Goal: Task Accomplishment & Management: Manage account settings

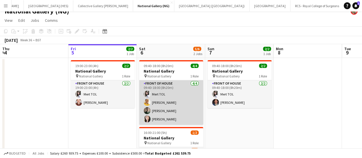
scroll to position [9, 0]
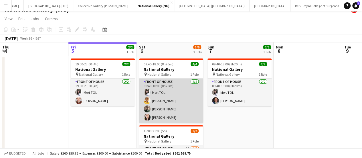
click at [163, 101] on app-card-role "Front of House [DATE] 09:40-18:00 (8h20m) Mert TOL [PERSON_NAME] [PERSON_NAME] …" at bounding box center [171, 101] width 64 height 44
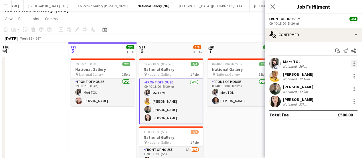
click at [354, 64] on div at bounding box center [354, 63] width 7 height 7
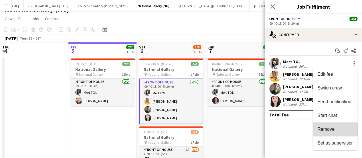
click at [328, 130] on span "Remove" at bounding box center [326, 129] width 17 height 5
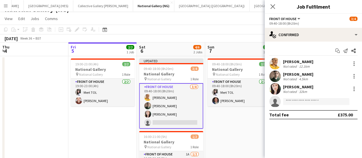
click at [224, 34] on div "[DATE] Week 36 • BST Publish 1 job Revert 1 job" at bounding box center [181, 38] width 362 height 8
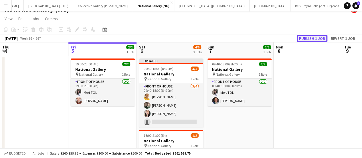
click at [301, 35] on button "Publish 1 job" at bounding box center [312, 38] width 31 height 7
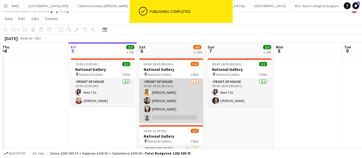
click at [160, 103] on app-card-role "Front of House [DATE] 09:40-18:00 (8h20m) [PERSON_NAME] [PERSON_NAME] [PERSON_N…" at bounding box center [171, 101] width 64 height 44
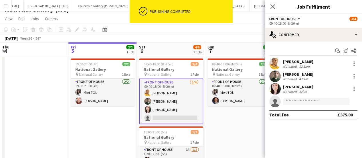
click at [292, 89] on div "Not rated" at bounding box center [290, 91] width 15 height 4
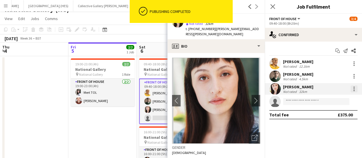
click at [352, 88] on div at bounding box center [354, 88] width 7 height 7
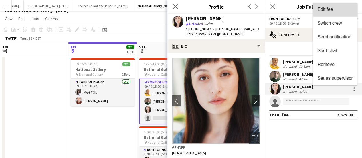
click at [333, 12] on span "Edit fee" at bounding box center [325, 9] width 15 height 5
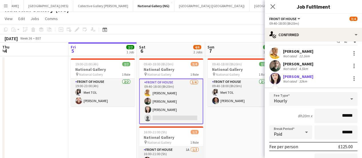
scroll to position [11, 0]
click at [187, 28] on app-toolbar "Copy Paste Paste Ctrl+V Paste with crew Ctrl+Shift+V Paste linked Job [GEOGRAPH…" at bounding box center [181, 30] width 362 height 10
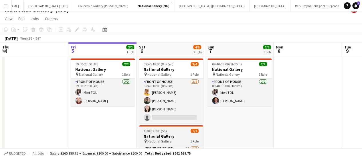
scroll to position [37, 0]
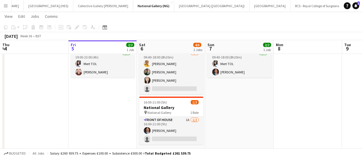
click at [168, 130] on app-card-role "Front of House 1A [DATE] 16:00-21:00 (5h) [PERSON_NAME] single-neutral-actions" at bounding box center [171, 131] width 64 height 28
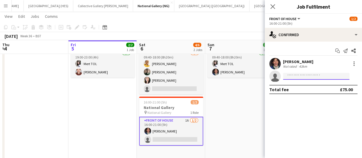
click at [302, 79] on input at bounding box center [316, 76] width 66 height 7
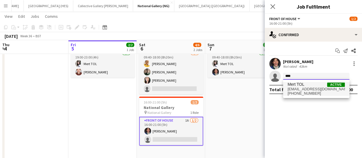
type input "****"
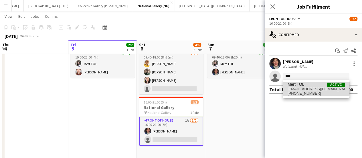
click at [300, 84] on span "Mert TOL" at bounding box center [296, 84] width 17 height 5
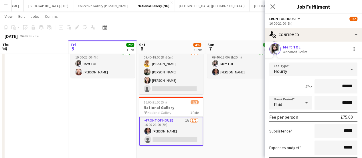
scroll to position [27, 0]
click at [331, 67] on div "Hourly" at bounding box center [308, 70] width 77 height 14
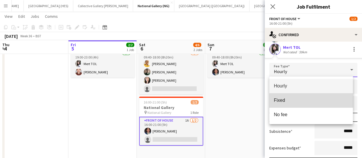
click at [319, 103] on mat-option "Fixed" at bounding box center [312, 100] width 84 height 14
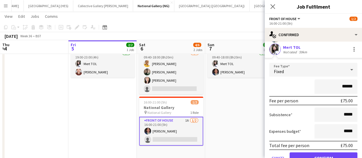
click at [341, 85] on input "******" at bounding box center [336, 86] width 43 height 14
type input "*******"
click at [277, 94] on form "Fee Type Fixed ******* Fee per person £125.00 Subsistence ***** Expenses budget…" at bounding box center [313, 116] width 97 height 106
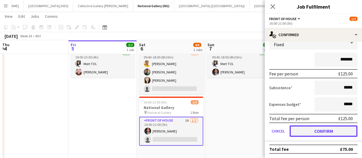
click at [312, 128] on button "Confirm" at bounding box center [324, 130] width 68 height 11
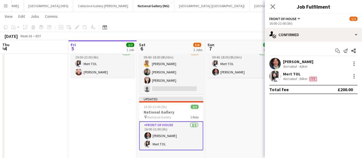
scroll to position [0, 0]
click at [215, 99] on app-date-cell "09:40-18:00 (8h20m) 2/2 National Gallery pin National Gallery 1 Role Front of H…" at bounding box center [239, 102] width 68 height 149
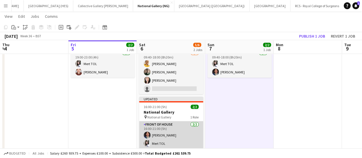
click at [177, 138] on app-card-role "Front of House [DATE] 16:00-21:00 (5h) Jordan [PERSON_NAME] TOL" at bounding box center [171, 135] width 64 height 28
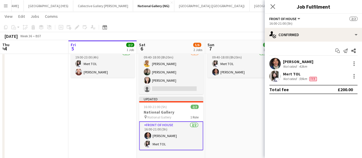
click at [213, 124] on app-date-cell "09:40-18:00 (8h20m) 2/2 National Gallery pin National Gallery 1 Role Front of H…" at bounding box center [239, 102] width 68 height 149
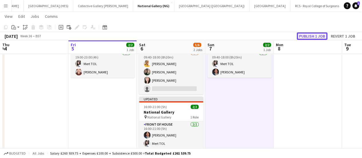
click at [309, 35] on button "Publish 1 job" at bounding box center [312, 35] width 31 height 7
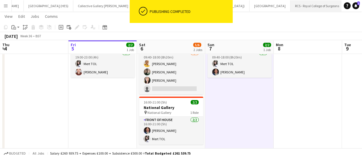
click at [291, 5] on button "RCS - Royal College of Surgeons Close" at bounding box center [318, 5] width 54 height 11
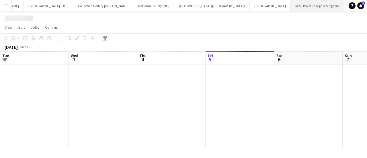
scroll to position [0, 137]
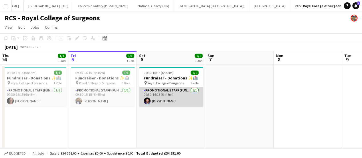
click at [174, 103] on app-card-role "Promotional Staff (Fundraiser) [DATE] 09:30-16:15 (6h45m) [PERSON_NAME]" at bounding box center [171, 96] width 64 height 19
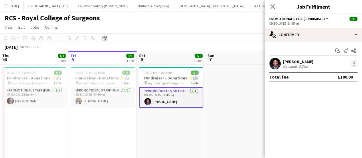
click at [357, 62] on div at bounding box center [354, 63] width 7 height 7
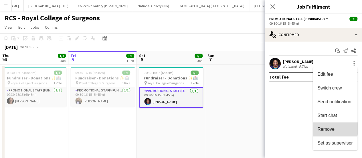
click at [327, 128] on span "Remove" at bounding box center [326, 129] width 17 height 5
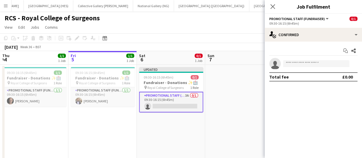
click at [233, 33] on app-toolbar "Copy Paste Paste Ctrl+V Paste with crew Ctrl+Shift+V Paste linked Job [GEOGRAPH…" at bounding box center [181, 38] width 362 height 10
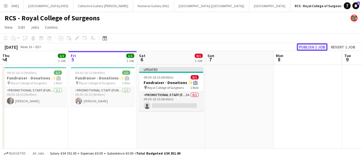
click at [307, 44] on button "Publish 1 job" at bounding box center [312, 46] width 31 height 7
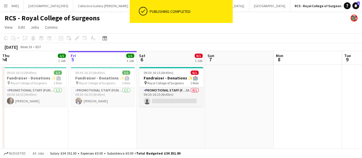
click at [133, 5] on button "National Gallery (NG) Close" at bounding box center [153, 5] width 41 height 11
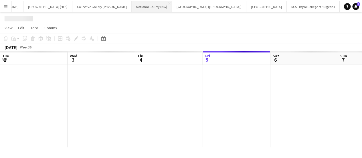
scroll to position [0, 137]
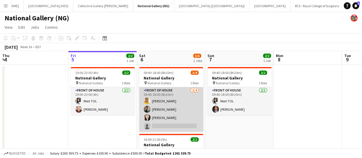
click at [171, 119] on app-card-role "Front of House [DATE] 09:40-18:00 (8h20m) [PERSON_NAME] [PERSON_NAME] [PERSON_N…" at bounding box center [171, 109] width 64 height 44
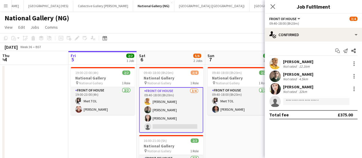
click at [294, 105] on app-invite-slot "single-neutral-actions" at bounding box center [313, 101] width 97 height 11
click at [293, 101] on input at bounding box center [316, 101] width 66 height 7
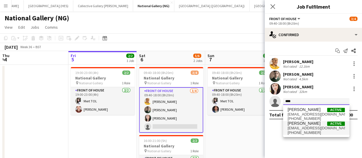
type input "****"
click at [308, 127] on span "[EMAIL_ADDRESS][DOMAIN_NAME]" at bounding box center [316, 128] width 57 height 5
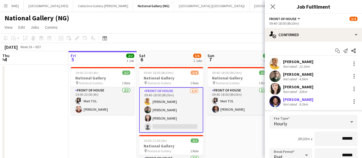
scroll to position [96, 0]
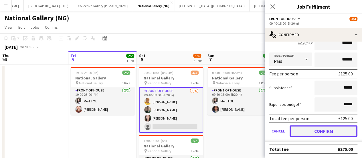
click at [309, 134] on button "Confirm" at bounding box center [324, 130] width 68 height 11
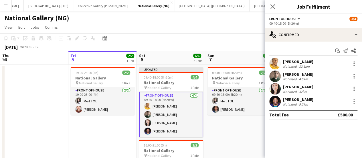
scroll to position [0, 137]
drag, startPoint x: 309, startPoint y: 134, endPoint x: 231, endPoint y: 140, distance: 78.4
click at [231, 140] on app-date-cell "09:40-18:00 (8h20m) 2/2 National Gallery pin National Gallery 1 Role Front of H…" at bounding box center [240, 139] width 68 height 149
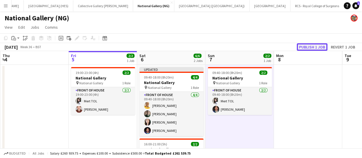
click at [309, 46] on button "Publish 1 job" at bounding box center [312, 46] width 31 height 7
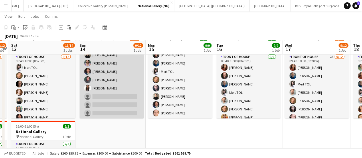
scroll to position [34, 0]
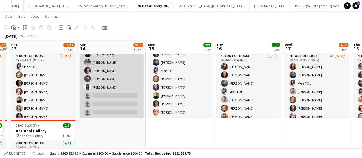
click at [104, 101] on app-card-role "Front of House [DATE] 09:40-18:00 (8h20m) [PERSON_NAME] [PERSON_NAME] [PERSON_N…" at bounding box center [112, 62] width 64 height 111
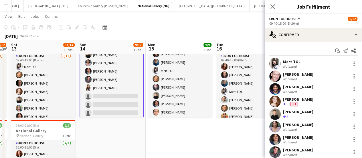
scroll to position [46, 0]
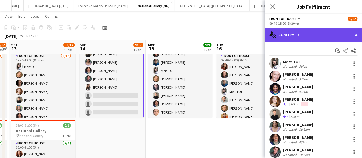
click at [294, 37] on div "single-neutral-actions-check-2 Confirmed" at bounding box center [313, 35] width 97 height 14
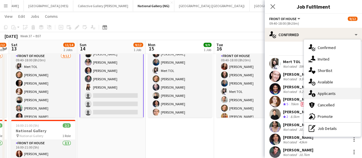
click at [328, 96] on span "Applicants" at bounding box center [327, 93] width 18 height 5
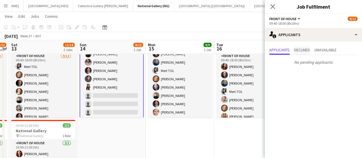
click at [309, 48] on span "Declined" at bounding box center [303, 50] width 16 height 4
click at [324, 50] on span "Unavailable" at bounding box center [326, 50] width 22 height 4
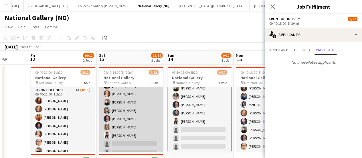
scroll to position [46, 0]
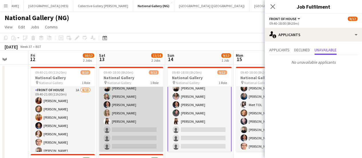
click at [128, 128] on app-card-role "Front of House [DATE] 09:40-18:00 (8h20m) Mert TOL [PERSON_NAME] [PERSON_NAME] …" at bounding box center [131, 96] width 64 height 111
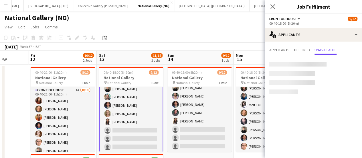
scroll to position [46, 0]
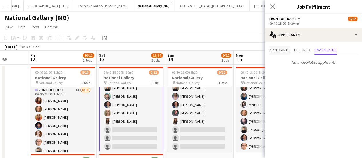
click at [276, 48] on span "Applicants" at bounding box center [280, 50] width 20 height 4
click at [122, 134] on app-card-role "Front of House [DATE] 09:40-18:00 (8h20m) Mert TOL [PERSON_NAME] [PERSON_NAME] …" at bounding box center [131, 96] width 64 height 112
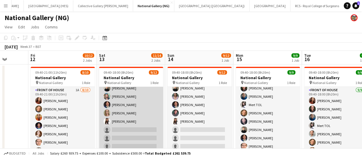
click at [122, 134] on app-card-role "Front of House [DATE] 09:40-18:00 (8h20m) Mert TOL [PERSON_NAME] [PERSON_NAME] …" at bounding box center [131, 96] width 64 height 111
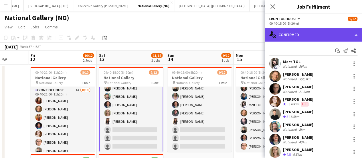
click at [309, 39] on div "single-neutral-actions-check-2 Confirmed" at bounding box center [313, 35] width 97 height 14
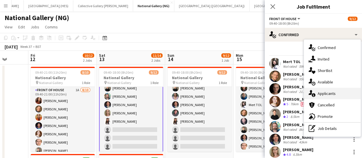
click at [318, 91] on span "Applicants" at bounding box center [327, 93] width 18 height 5
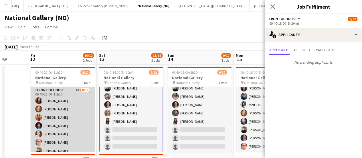
scroll to position [29, 0]
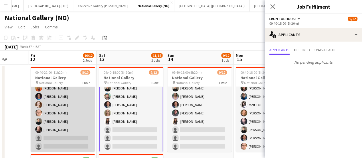
click at [57, 142] on app-card-role "Front of House 1A [DATE] 09:40-21:00 (11h20m) [PERSON_NAME] [PERSON_NAME] [PERS…" at bounding box center [63, 105] width 64 height 94
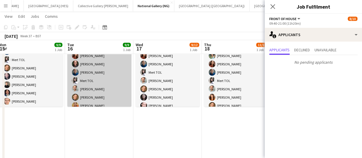
scroll to position [0, 140]
click at [169, 90] on app-card-role "Front of House 2A [DATE] 09:40-18:00 (8h20m) [PERSON_NAME] [PERSON_NAME] Mert T…" at bounding box center [168, 97] width 64 height 111
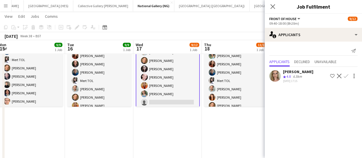
scroll to position [47, 0]
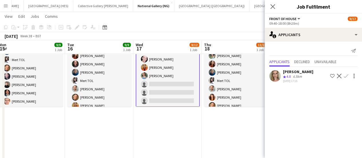
click at [347, 77] on app-icon "Confirm" at bounding box center [346, 76] width 5 height 5
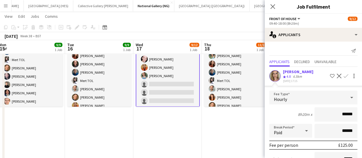
scroll to position [60, 0]
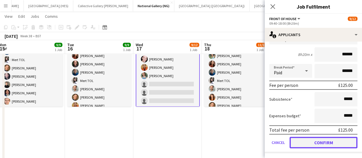
click at [309, 144] on button "Confirm" at bounding box center [324, 142] width 68 height 11
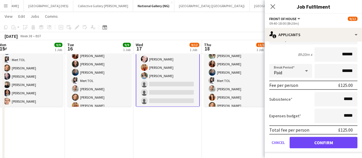
scroll to position [0, 0]
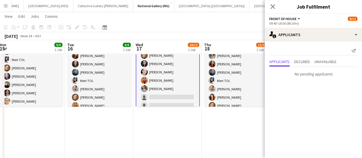
click at [181, 28] on app-toolbar "Copy Paste Paste Ctrl+V Paste with crew Ctrl+Shift+V Paste linked Job [GEOGRAPH…" at bounding box center [181, 27] width 362 height 10
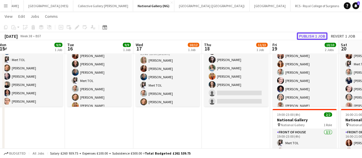
click at [305, 34] on button "Publish 1 job" at bounding box center [312, 35] width 31 height 7
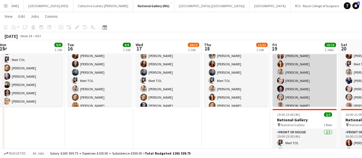
scroll to position [0, 186]
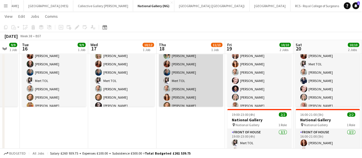
click at [194, 96] on app-card-role "Front of House [DATE] 09:40-18:00 (8h20m) [PERSON_NAME] [PERSON_NAME] [PERSON_N…" at bounding box center [191, 101] width 64 height 119
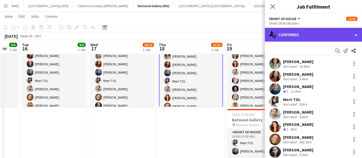
click at [341, 30] on div "single-neutral-actions-check-2 Confirmed" at bounding box center [313, 35] width 97 height 14
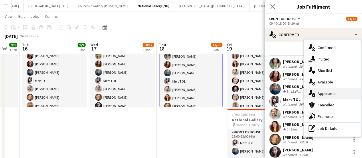
click at [332, 94] on span "Applicants" at bounding box center [327, 93] width 18 height 5
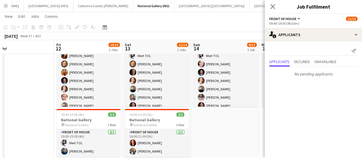
scroll to position [0, 151]
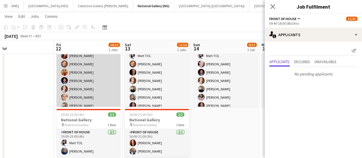
click at [102, 86] on app-card-role "Front of House 1A [DATE] 09:40-21:00 (11h20m) [PERSON_NAME] [PERSON_NAME] [PERS…" at bounding box center [88, 89] width 64 height 94
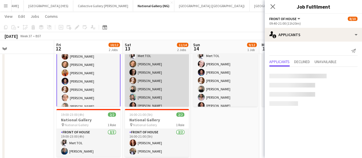
click at [157, 83] on app-card-role "Front of House [DATE] 09:40-18:00 (8h20m) Mert TOL [PERSON_NAME] [PERSON_NAME] …" at bounding box center [157, 97] width 64 height 111
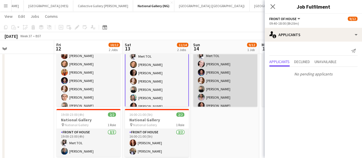
click at [214, 78] on app-card-role "Front of House [DATE] 09:40-18:00 (8h20m) [PERSON_NAME] [PERSON_NAME] [PERSON_N…" at bounding box center [225, 97] width 64 height 111
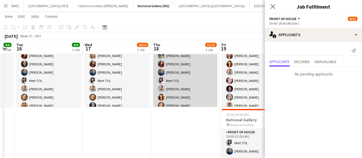
scroll to position [0, 195]
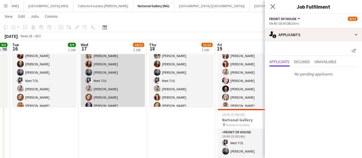
click at [117, 87] on app-card-role "Front of House 1A [DATE] 09:40-18:00 (8h20m) [PERSON_NAME] [PERSON_NAME] [PERSO…" at bounding box center [113, 97] width 64 height 111
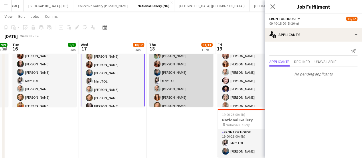
click at [161, 83] on app-card-role "Front of House [DATE] 09:40-18:00 (8h20m) [PERSON_NAME] [PERSON_NAME] [PERSON_N…" at bounding box center [181, 101] width 64 height 119
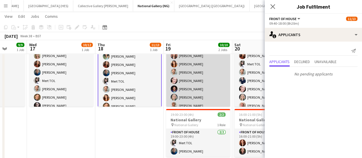
scroll to position [13, 0]
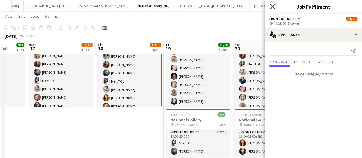
click at [273, 7] on icon at bounding box center [272, 6] width 5 height 5
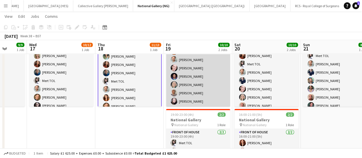
click at [195, 85] on app-card-role "Front of House [DATE] 09:40-21:00 (11h20m) [PERSON_NAME] [PERSON_NAME] [PERSON_…" at bounding box center [198, 68] width 64 height 78
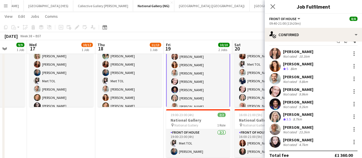
scroll to position [13, 0]
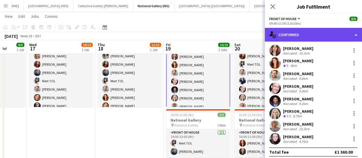
click at [285, 32] on div "single-neutral-actions-check-2 Confirmed" at bounding box center [313, 35] width 97 height 14
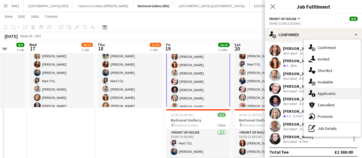
click at [333, 98] on div "single-neutral-actions-information Applicants" at bounding box center [332, 93] width 57 height 11
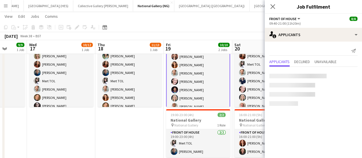
scroll to position [0, 0]
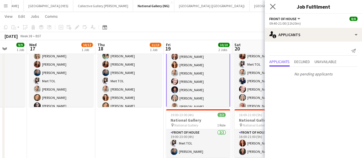
click at [273, 3] on app-icon "Close pop-in" at bounding box center [273, 7] width 8 height 8
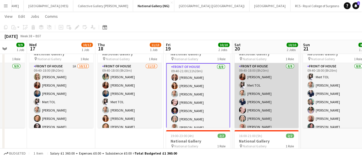
scroll to position [23, 0]
click at [268, 96] on app-card-role "Front of House [DATE] 09:40-18:00 (8h20m) [PERSON_NAME] TOL [PERSON_NAME] [PERS…" at bounding box center [267, 102] width 64 height 78
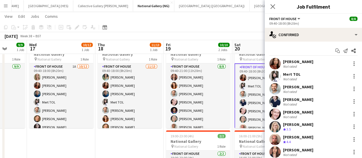
scroll to position [0, 0]
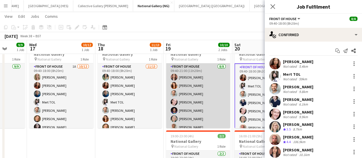
click at [186, 114] on app-card-role "Front of House [DATE] 09:40-21:00 (11h20m) [PERSON_NAME] [PERSON_NAME] [PERSON_…" at bounding box center [198, 102] width 64 height 78
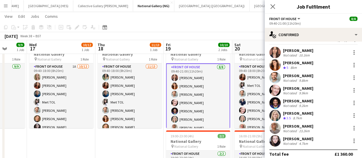
scroll to position [16, 0]
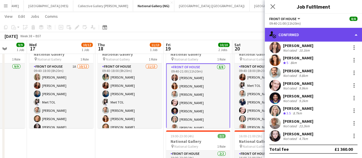
click at [296, 35] on div "single-neutral-actions-check-2 Confirmed" at bounding box center [313, 35] width 97 height 14
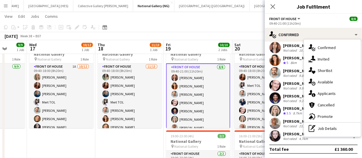
click at [321, 136] on div "single-neutral-actions-check-2 Confirmed single-neutral-actions-share-1 Invited…" at bounding box center [332, 87] width 57 height 97
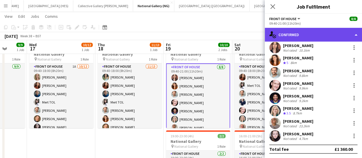
click at [294, 36] on div "single-neutral-actions-check-2 Confirmed" at bounding box center [313, 35] width 97 height 14
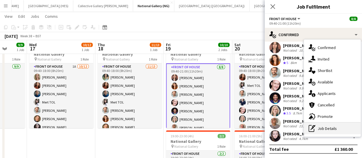
click at [330, 125] on div "pen-write Job Details" at bounding box center [332, 128] width 57 height 11
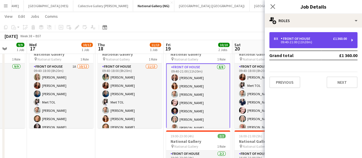
click at [307, 34] on div "8 x Front of House £1 360.00 09:40-21:00 (11h20m)" at bounding box center [314, 40] width 88 height 16
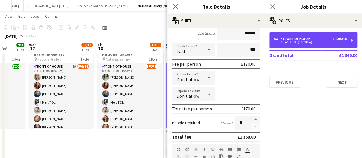
scroll to position [56, 0]
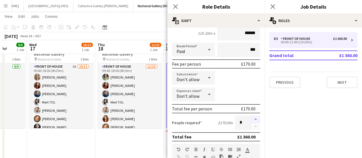
click at [251, 116] on button "button" at bounding box center [255, 118] width 9 height 7
type input "**"
click at [176, 7] on icon at bounding box center [175, 6] width 5 height 5
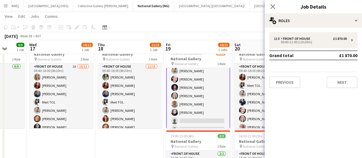
scroll to position [43, 0]
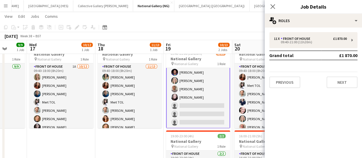
click at [197, 113] on app-card-role "Front of House [DATE] 09:40-21:00 (11h20m) [PERSON_NAME] [PERSON_NAME] [PERSON_…" at bounding box center [198, 77] width 64 height 104
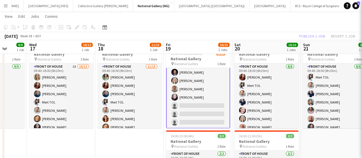
scroll to position [42, 0]
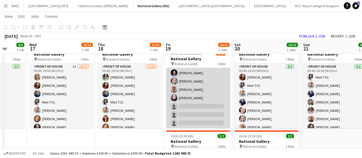
click at [197, 113] on app-card-role "Front of House [DATE] 09:40-21:00 (11h20m) [PERSON_NAME] [PERSON_NAME] [PERSON_…" at bounding box center [198, 77] width 64 height 103
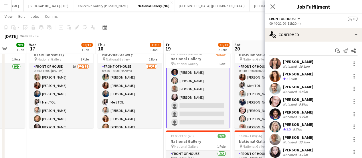
scroll to position [54, 0]
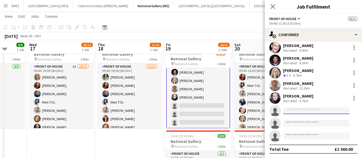
click at [296, 112] on input at bounding box center [316, 110] width 66 height 7
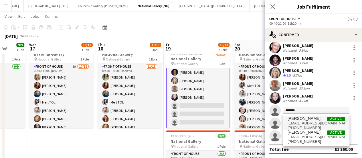
type input "*******"
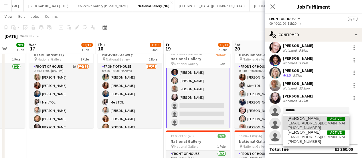
click at [304, 126] on span "[PHONE_NUMBER]" at bounding box center [316, 128] width 57 height 5
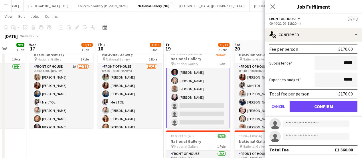
scroll to position [183, 0]
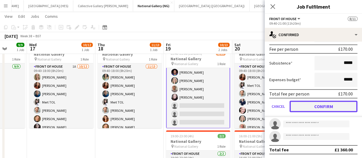
click at [309, 107] on button "Confirm" at bounding box center [324, 106] width 68 height 11
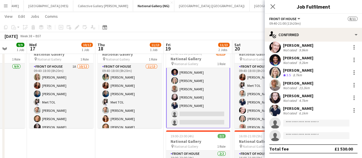
scroll to position [54, 0]
click at [205, 24] on app-toolbar "Copy Paste Paste Ctrl+V Paste with crew Ctrl+Shift+V Paste linked Job [GEOGRAPH…" at bounding box center [181, 27] width 362 height 10
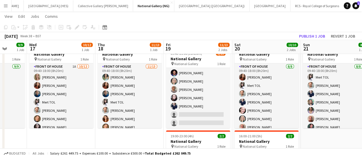
click at [246, 20] on app-page-menu "View Day view expanded Day view collapsed Month view Date picker Jump to [DATE]…" at bounding box center [181, 16] width 362 height 11
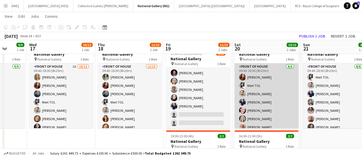
scroll to position [13, 0]
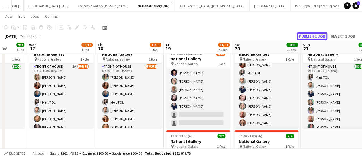
click at [318, 33] on button "Publish 1 job" at bounding box center [312, 35] width 31 height 7
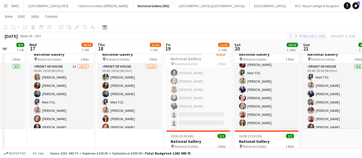
scroll to position [38, 0]
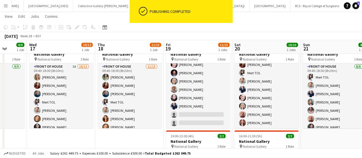
click at [344, 7] on button "London Standby Close" at bounding box center [361, 5] width 34 height 11
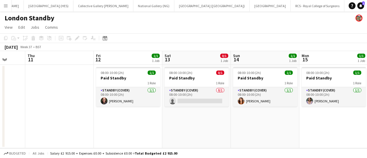
scroll to position [0, 185]
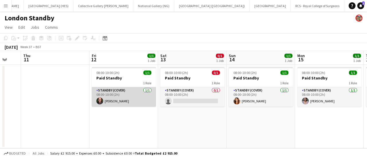
click at [113, 94] on app-card-role "Standby (cover) [DATE] 08:00-10:00 (2h) [PERSON_NAME]" at bounding box center [124, 96] width 64 height 19
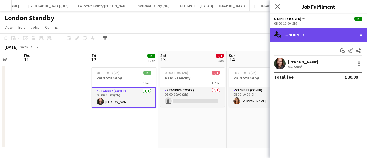
click at [355, 32] on div "single-neutral-actions-check-2 Confirmed" at bounding box center [317, 35] width 97 height 14
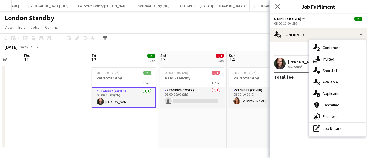
click at [203, 34] on app-toolbar "Copy Paste Paste Ctrl+V Paste with crew Ctrl+Shift+V Paste linked Job [GEOGRAPH…" at bounding box center [183, 38] width 367 height 10
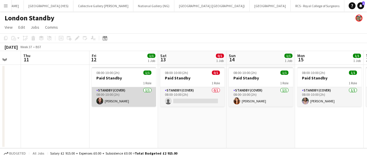
click at [103, 97] on app-card-role "Standby (cover) [DATE] 08:00-10:00 (2h) [PERSON_NAME]" at bounding box center [124, 96] width 64 height 19
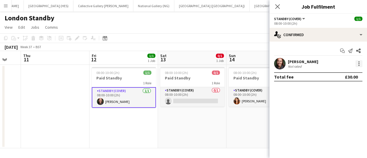
click at [359, 63] on div at bounding box center [358, 63] width 7 height 7
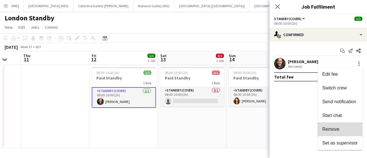
click at [339, 126] on button "Remove" at bounding box center [340, 129] width 45 height 14
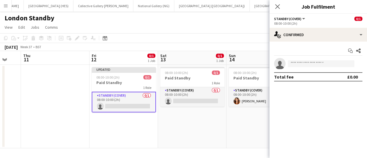
click at [191, 21] on div "London Standby" at bounding box center [183, 16] width 367 height 11
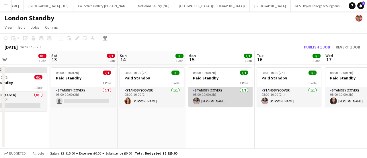
scroll to position [0, 180]
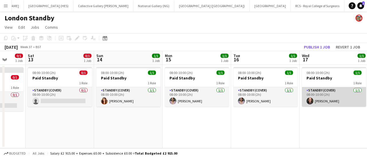
click at [323, 103] on app-card-role "Standby (cover) [DATE] 08:00-10:00 (2h) [PERSON_NAME]" at bounding box center [334, 96] width 64 height 19
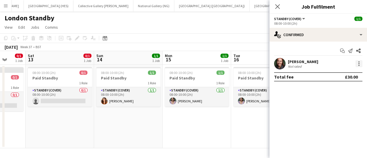
click at [358, 62] on div at bounding box center [358, 61] width 1 height 1
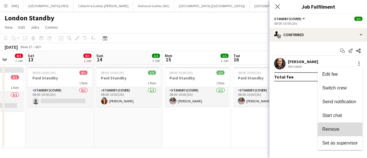
click at [337, 127] on span "Remove" at bounding box center [330, 129] width 17 height 5
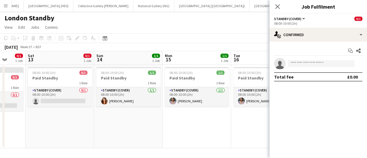
click at [231, 32] on app-page-menu "View Day view expanded Day view collapsed Month view Date picker Jump to [DATE]…" at bounding box center [183, 27] width 367 height 11
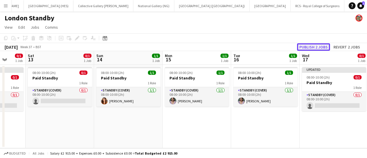
click at [324, 45] on button "Publish 2 jobs" at bounding box center [313, 46] width 33 height 7
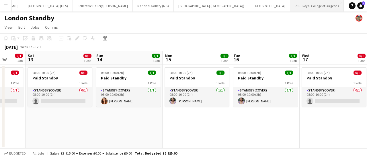
scroll to position [0, 0]
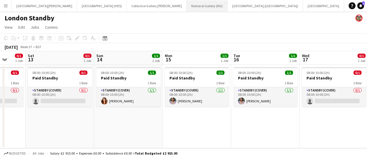
click at [187, 3] on button "National Gallery (NG) Close" at bounding box center [207, 5] width 41 height 11
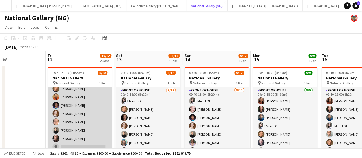
scroll to position [29, 0]
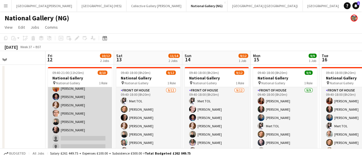
click at [71, 135] on app-card-role "Front of House 1A [DATE] 09:40-21:00 (11h20m) [PERSON_NAME] [PERSON_NAME] [PERS…" at bounding box center [80, 105] width 64 height 94
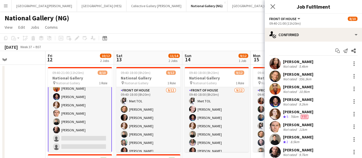
scroll to position [41, 0]
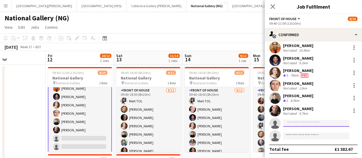
click at [301, 122] on input at bounding box center [316, 123] width 66 height 7
type input "*"
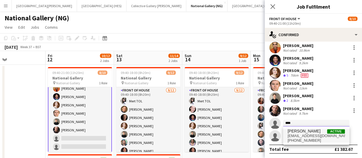
type input "****"
click at [302, 132] on span "[PERSON_NAME]" at bounding box center [304, 131] width 33 height 5
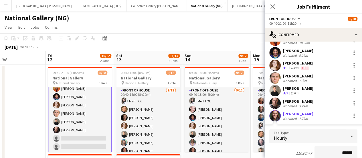
scroll to position [171, 0]
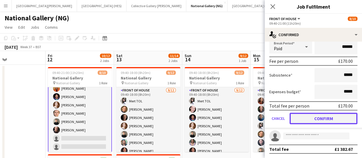
click at [311, 119] on button "Confirm" at bounding box center [324, 118] width 68 height 11
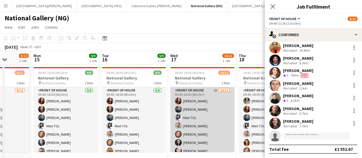
scroll to position [46, 0]
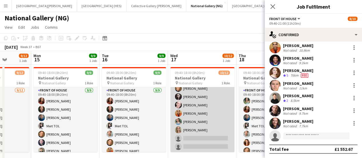
click at [195, 137] on app-card-role "Front of House 1A [DATE] 09:40-18:00 (8h20m) [PERSON_NAME] [PERSON_NAME] Mert T…" at bounding box center [202, 96] width 64 height 111
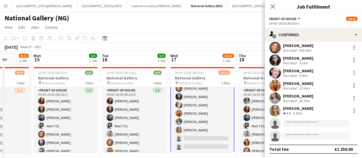
click at [294, 128] on app-invite-slot "single-neutral-actions" at bounding box center [313, 122] width 97 height 11
click at [294, 126] on input at bounding box center [316, 123] width 66 height 7
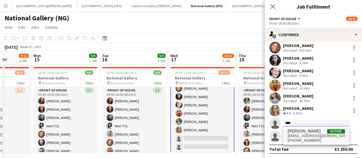
type input "****"
click at [303, 132] on span "[PERSON_NAME]" at bounding box center [304, 131] width 33 height 5
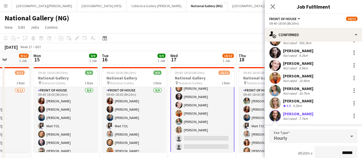
scroll to position [197, 0]
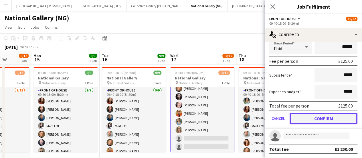
click at [309, 121] on button "Confirm" at bounding box center [324, 118] width 68 height 11
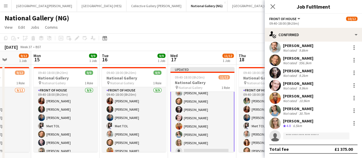
click at [229, 25] on app-page-menu "View Day view expanded Day view collapsed Month view Date picker Jump to [DATE]…" at bounding box center [181, 27] width 362 height 11
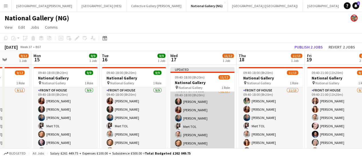
scroll to position [0, 0]
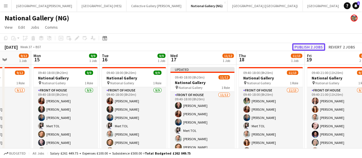
click at [301, 45] on button "Publish 2 jobs" at bounding box center [309, 46] width 33 height 7
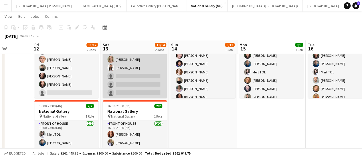
scroll to position [39, 0]
